Goal: Complete application form

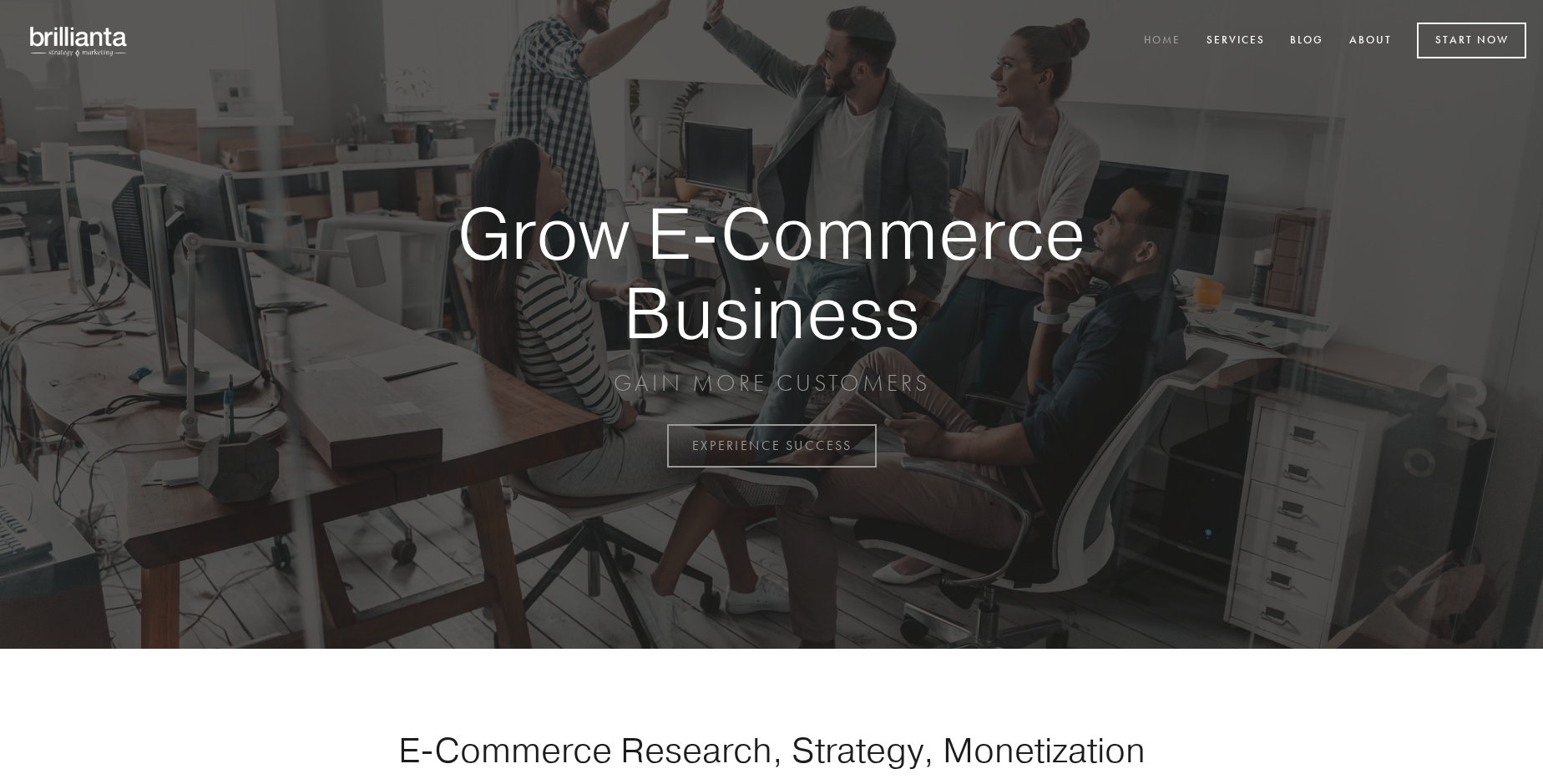
scroll to position [4375, 0]
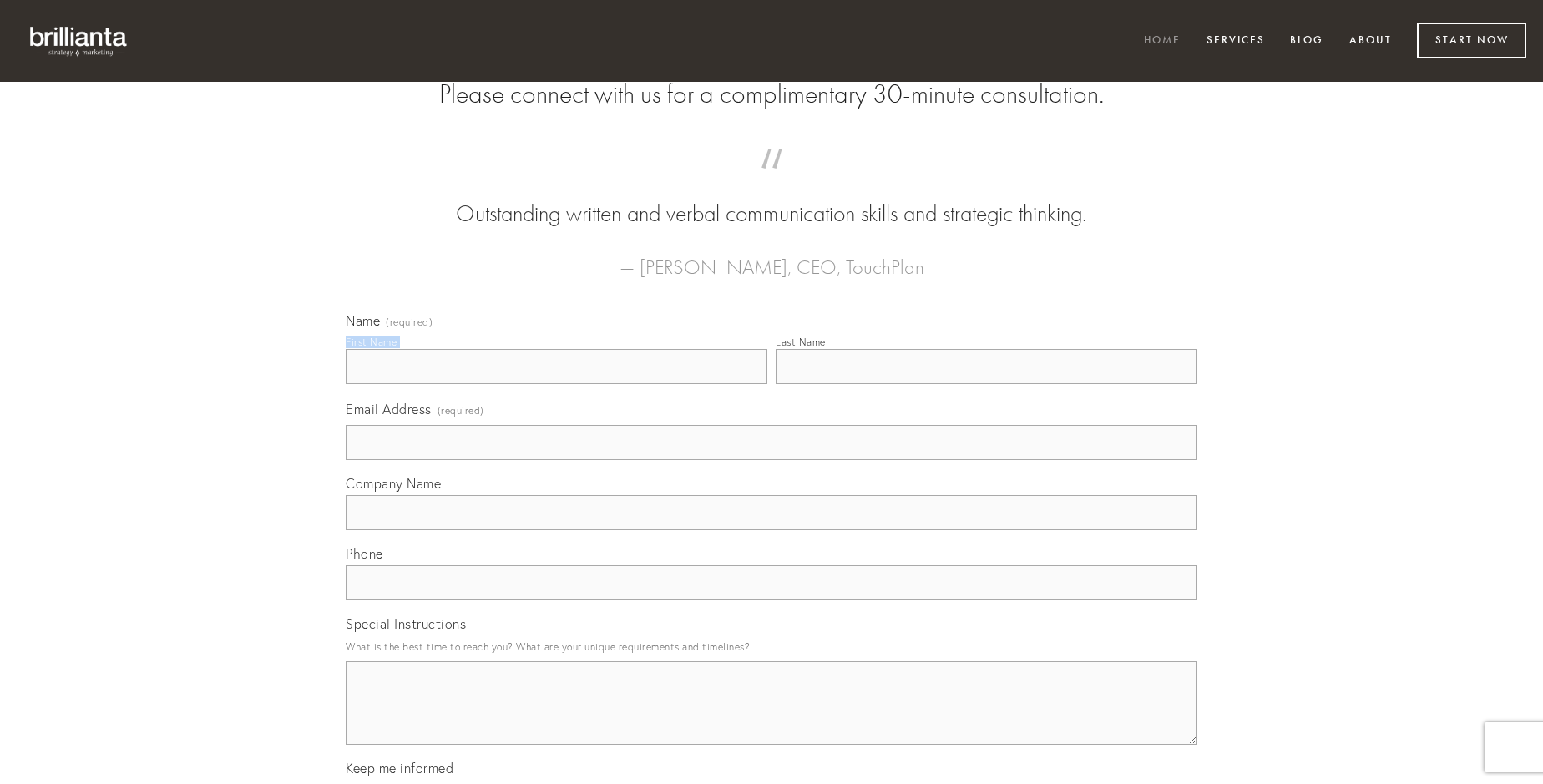
type input "[PERSON_NAME]"
click at [986, 384] on input "Last Name" at bounding box center [986, 367] width 422 height 35
type input "[PERSON_NAME]"
click at [771, 460] on input "Email Address (required)" at bounding box center [771, 443] width 852 height 35
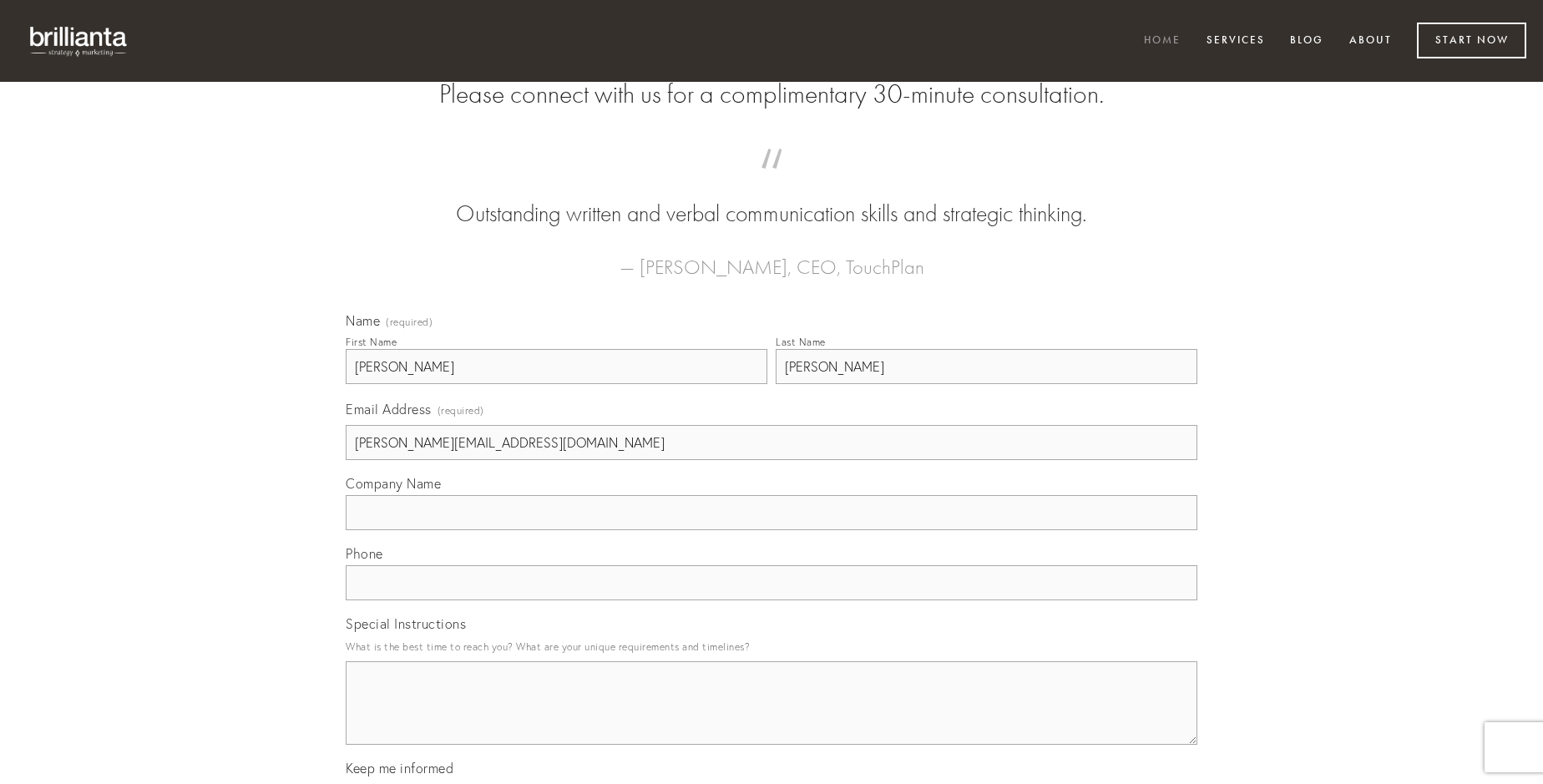
type input "[PERSON_NAME][EMAIL_ADDRESS][DOMAIN_NAME]"
click at [771, 530] on input "Company Name" at bounding box center [771, 513] width 852 height 35
type input "solio"
click at [771, 600] on input "text" at bounding box center [771, 582] width 852 height 35
click at [771, 718] on textarea "Special Instructions" at bounding box center [771, 703] width 852 height 83
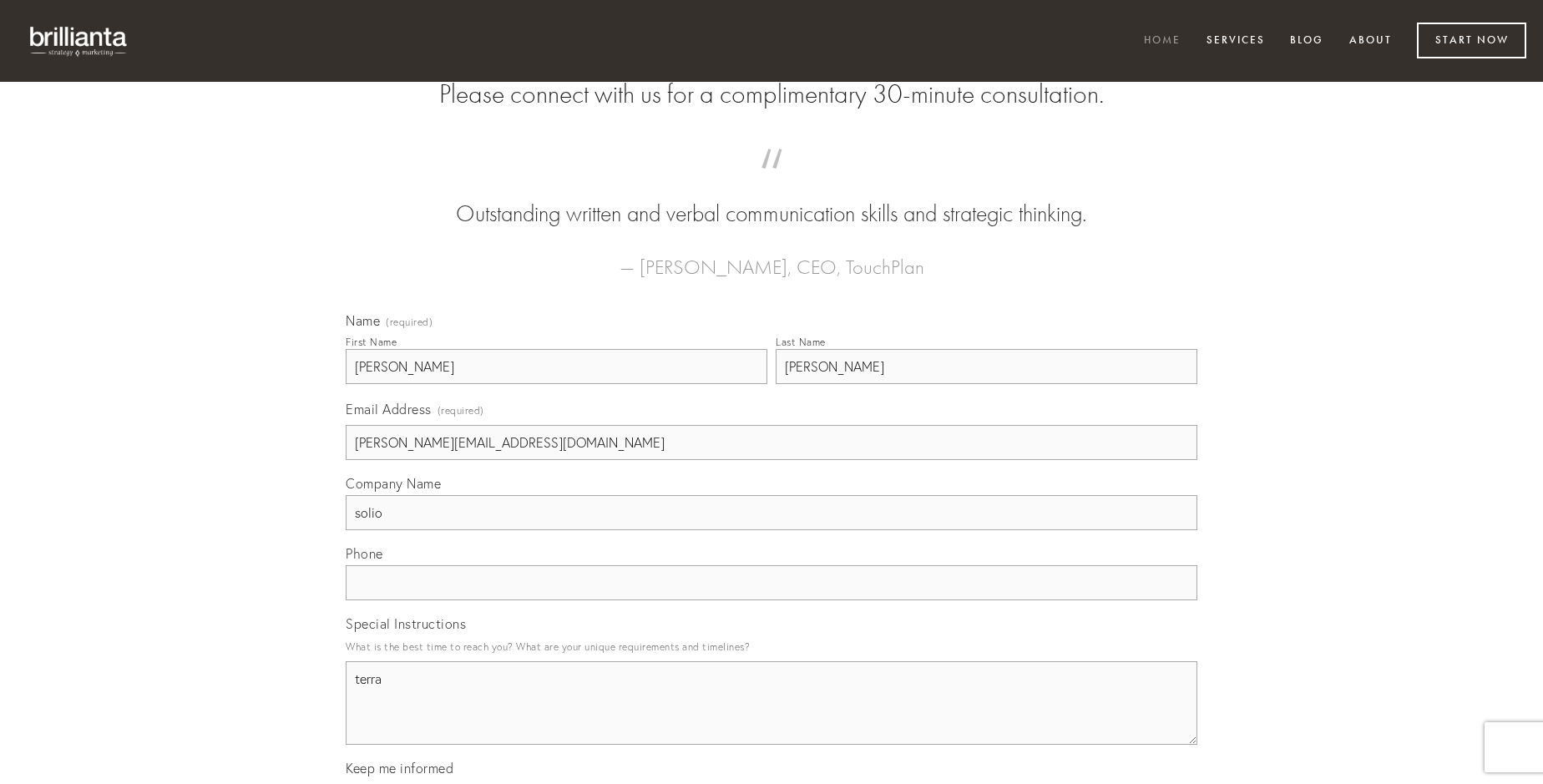
type textarea "terra"
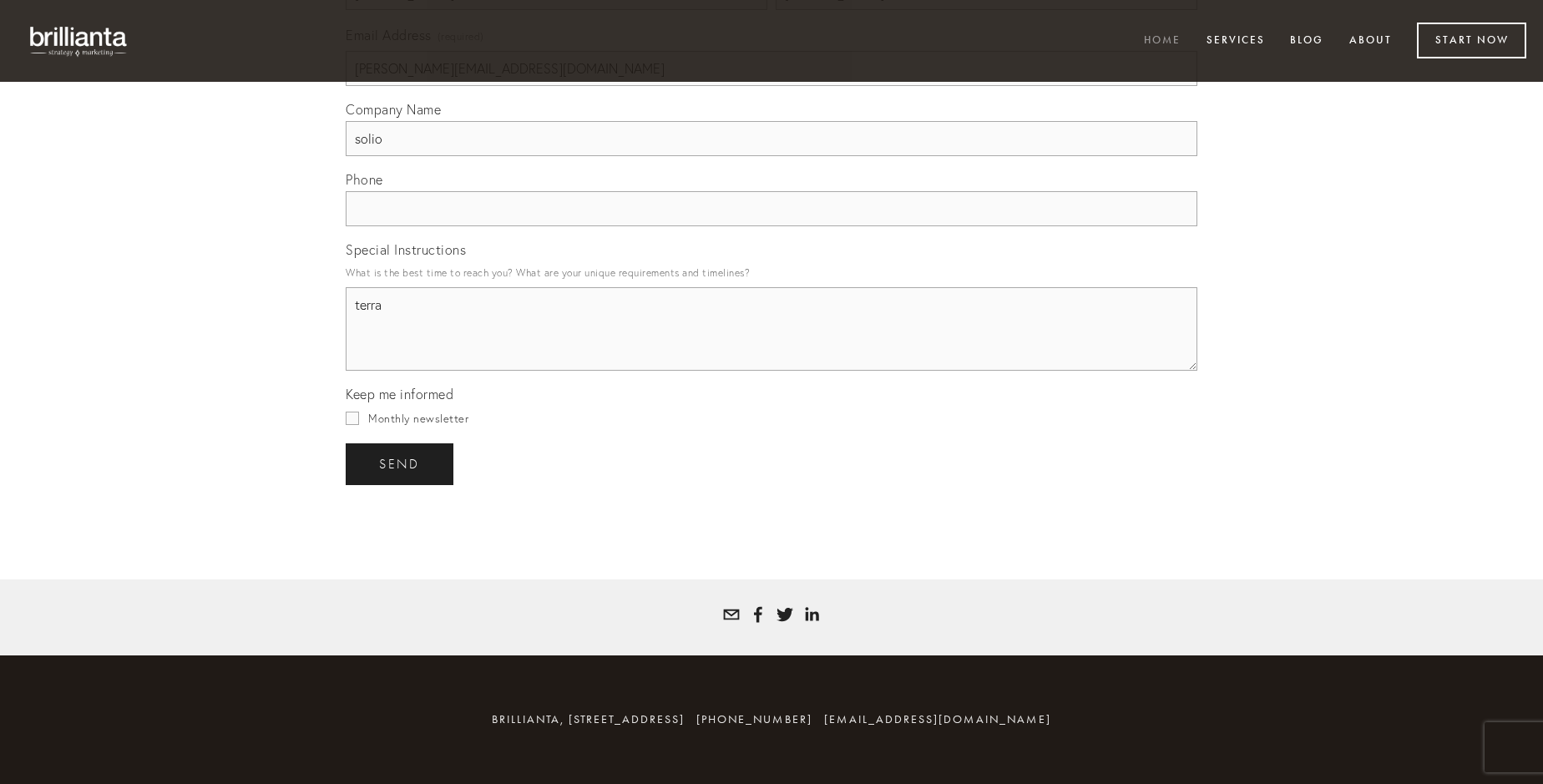
click at [401, 463] on span "send" at bounding box center [400, 463] width 41 height 15
